Goal: Transaction & Acquisition: Purchase product/service

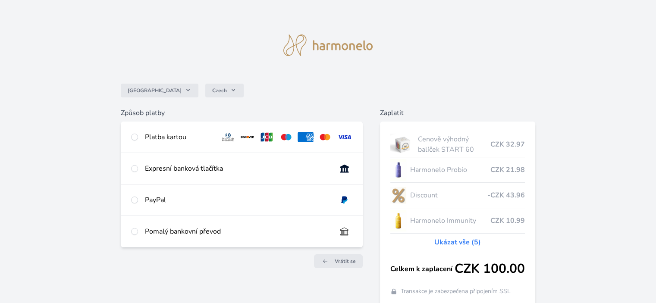
click at [165, 135] on div "Platba kartou" at bounding box center [179, 137] width 68 height 10
radio input "true"
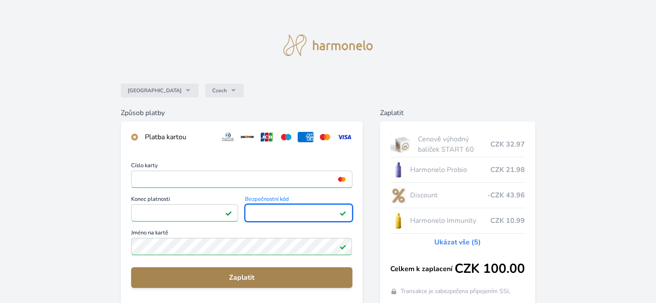
click at [240, 277] on span "Zaplatit" at bounding box center [241, 278] width 207 height 10
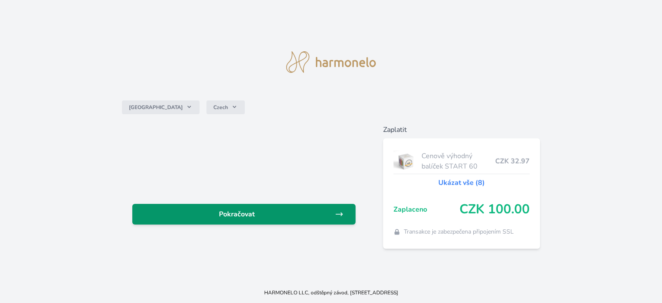
click at [243, 213] on span "Pokračovat" at bounding box center [237, 214] width 196 height 10
